Goal: Find specific page/section: Find specific page/section

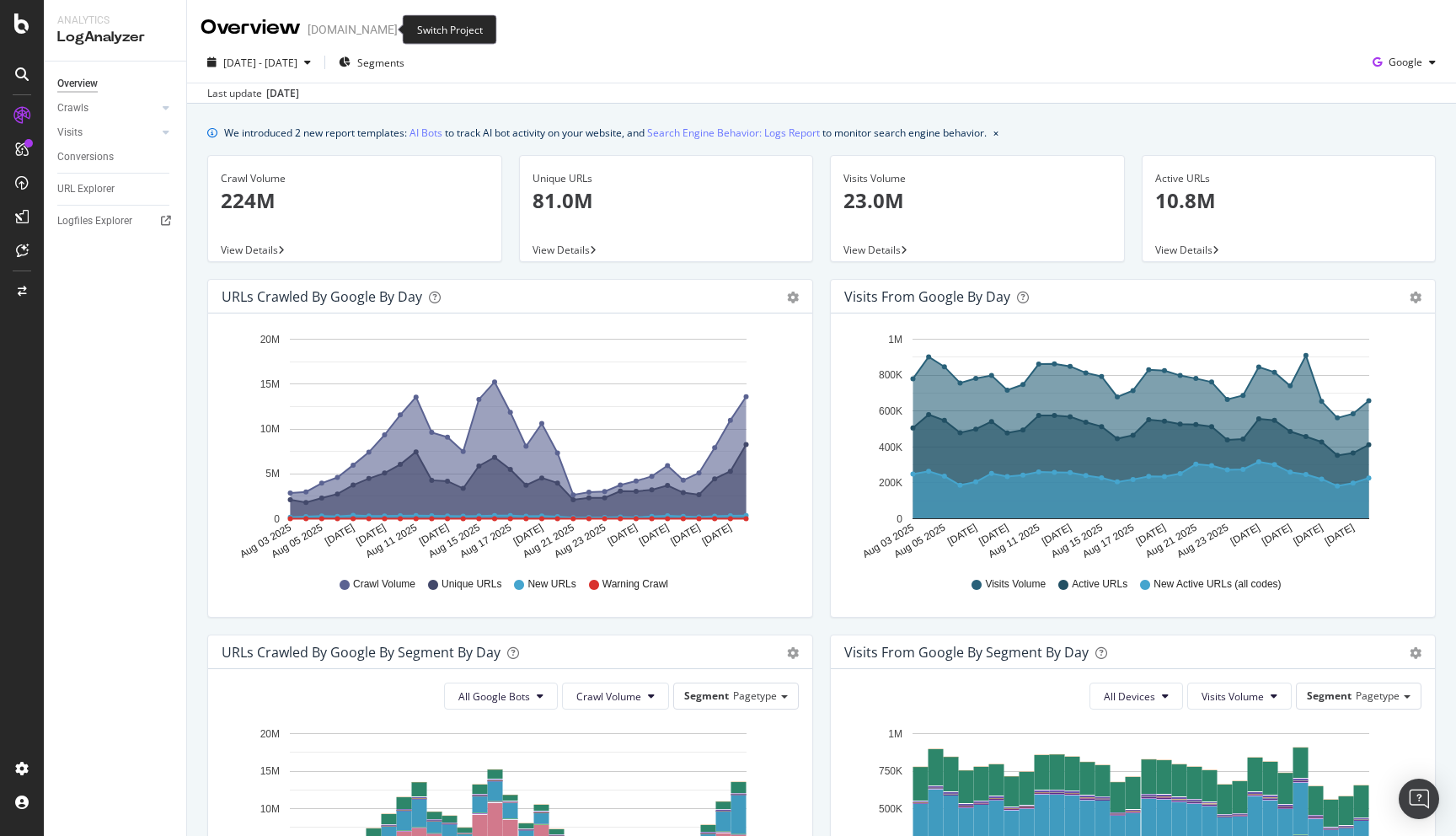
click at [405, 29] on icon "arrow-right-arrow-left" at bounding box center [410, 30] width 11 height 11
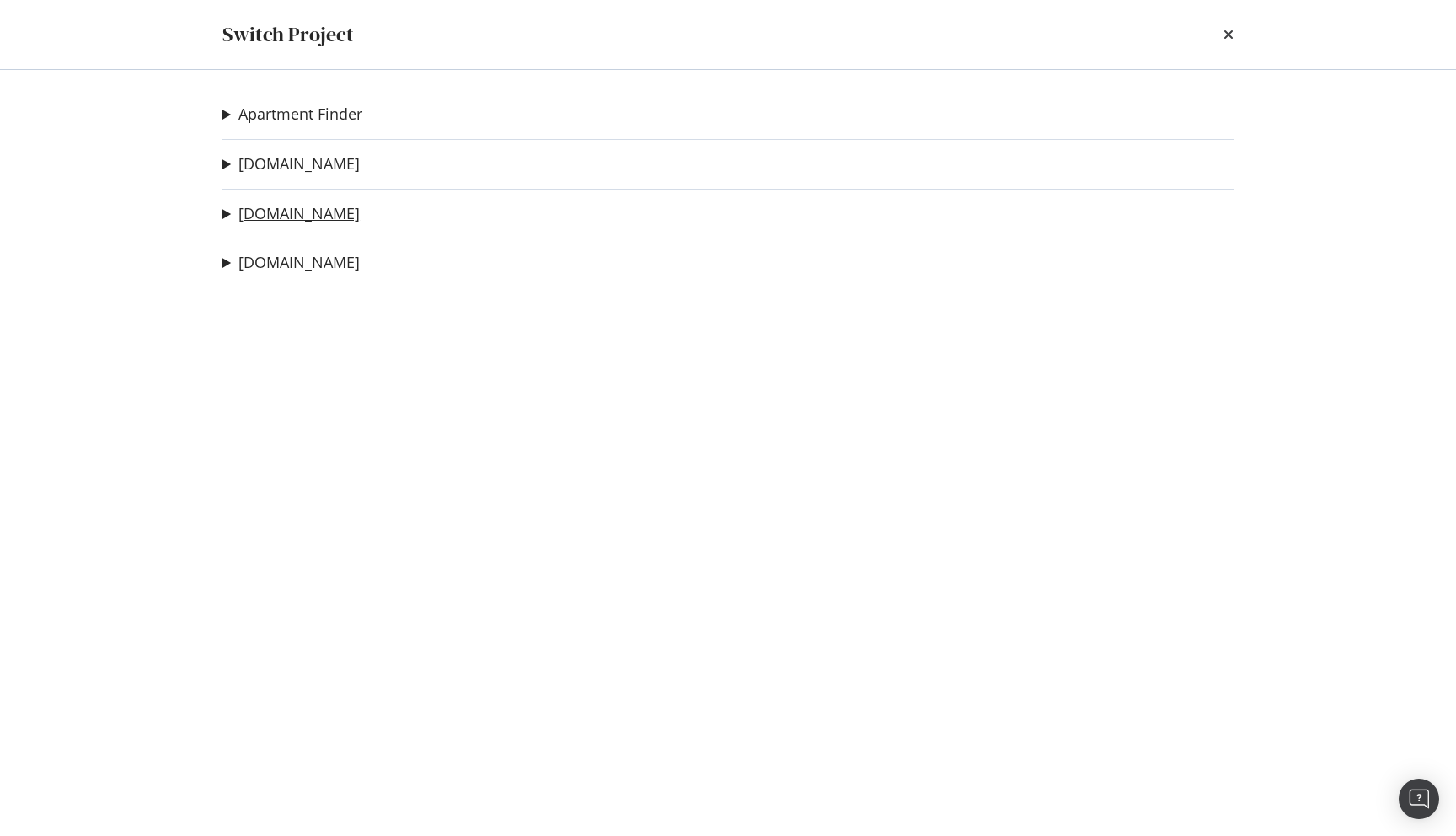
click at [281, 216] on link "[DOMAIN_NAME]" at bounding box center [299, 214] width 122 height 17
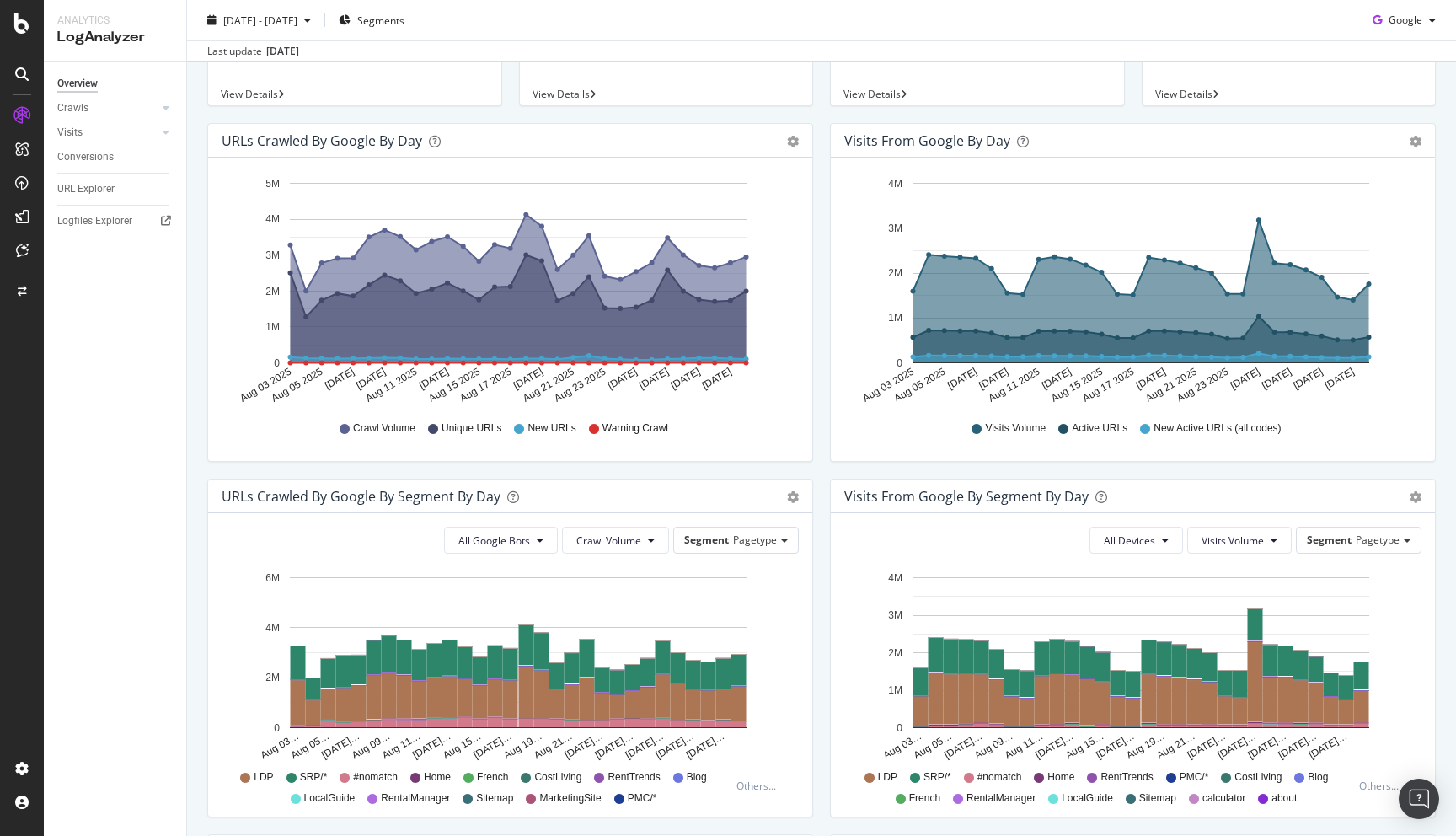
scroll to position [243, 0]
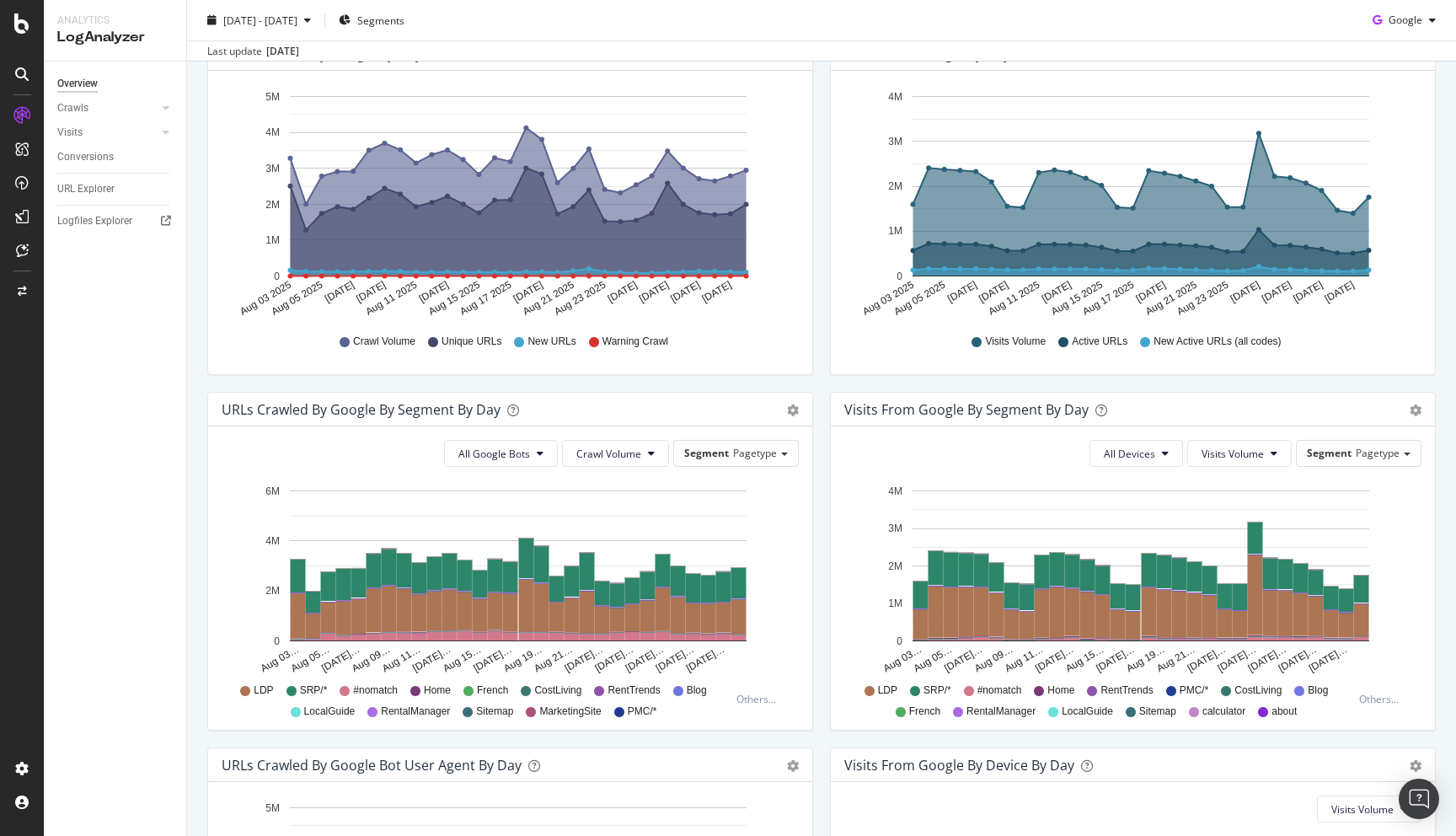
click at [811, 573] on div "URLs Crawled by Google By Segment By Day Timeline (by Value) Table All Google B…" at bounding box center [510, 570] width 623 height 356
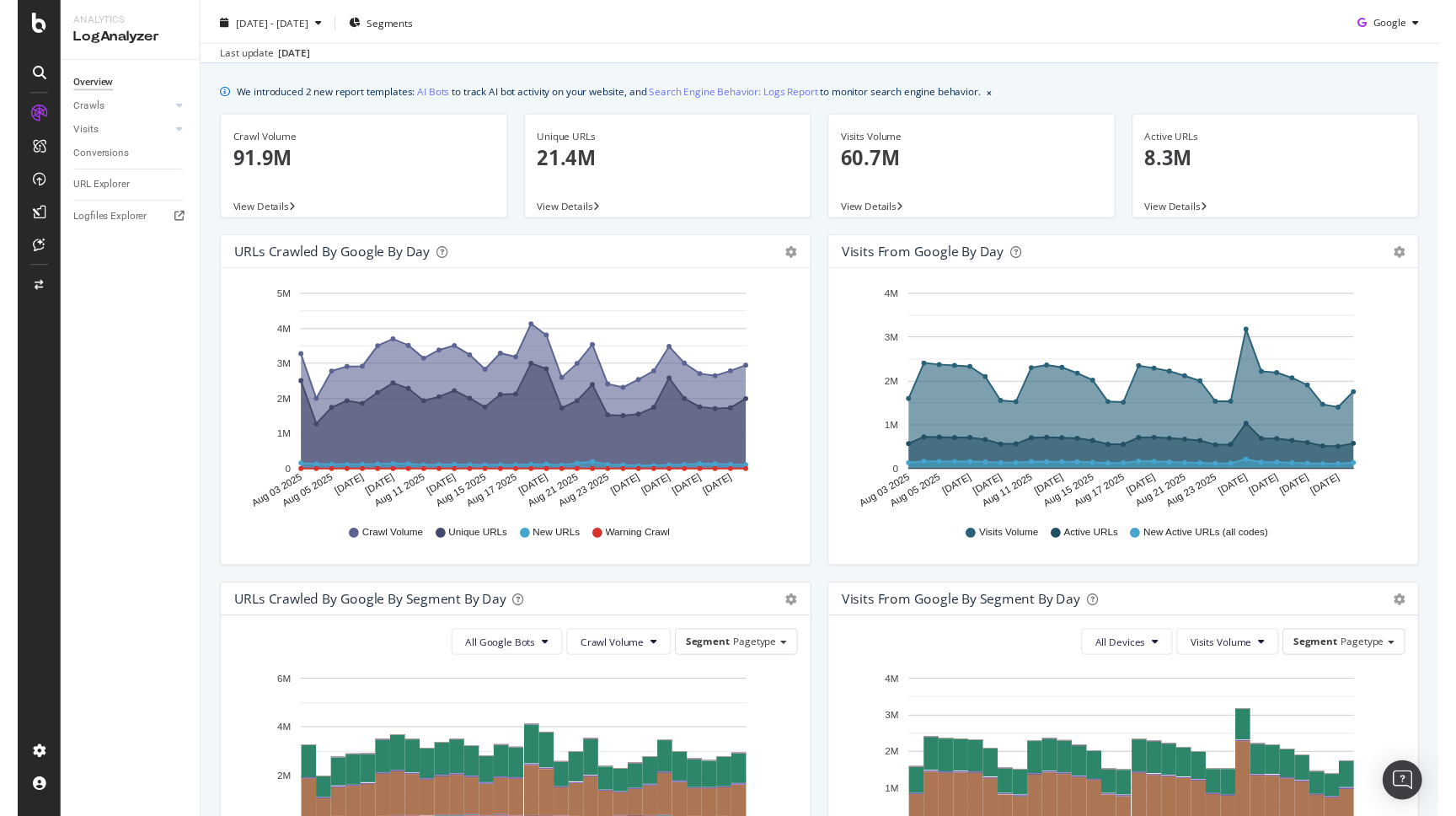
scroll to position [0, 0]
